Goal: Task Accomplishment & Management: Manage account settings

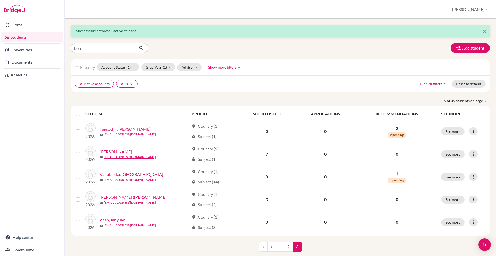
type input "bene"
click button "submit" at bounding box center [142, 48] width 14 height 10
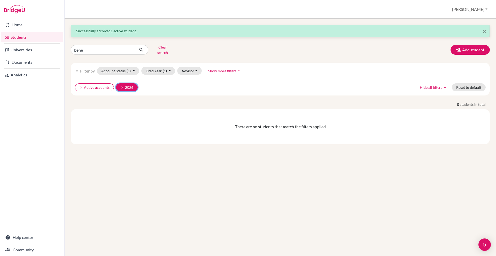
click at [119, 85] on button "clear 2026" at bounding box center [127, 87] width 22 height 8
click at [79, 85] on button "clear Active accounts" at bounding box center [94, 87] width 39 height 8
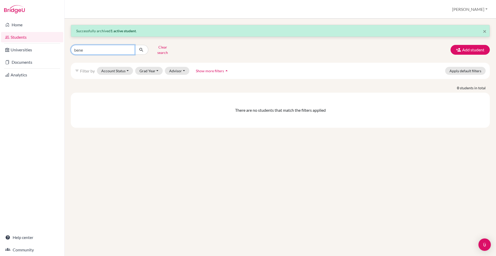
click at [94, 51] on input "bene" at bounding box center [103, 50] width 64 height 10
type input "amillada"
click button "submit" at bounding box center [142, 50] width 14 height 10
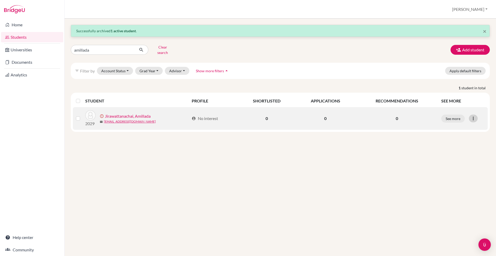
click at [472, 116] on icon at bounding box center [473, 118] width 5 height 5
click at [452, 128] on button "Edit student" at bounding box center [453, 129] width 47 height 8
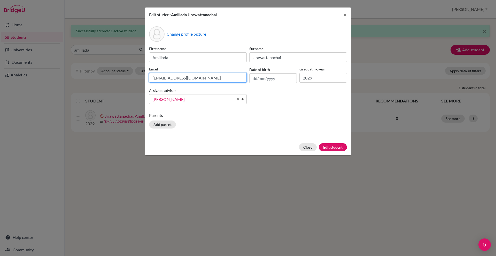
click at [160, 79] on input "[EMAIL_ADDRESS][DOMAIN_NAME]" at bounding box center [198, 78] width 98 height 10
type input "[EMAIL_ADDRESS][DOMAIN_NAME]"
click at [340, 144] on button "Edit student" at bounding box center [333, 147] width 28 height 8
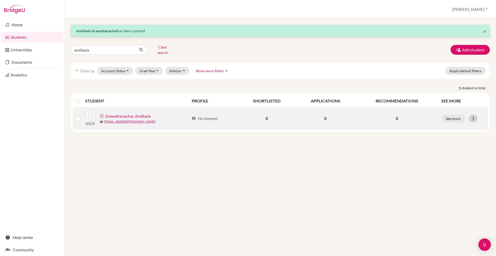
click at [471, 116] on icon at bounding box center [473, 118] width 5 height 5
click at [459, 142] on button "Resend invite email" at bounding box center [453, 146] width 47 height 8
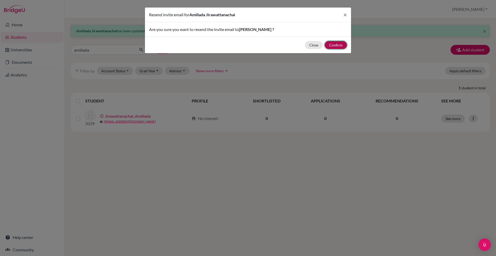
click at [341, 46] on button "Confirm" at bounding box center [336, 45] width 22 height 8
